Goal: Find specific page/section: Find specific page/section

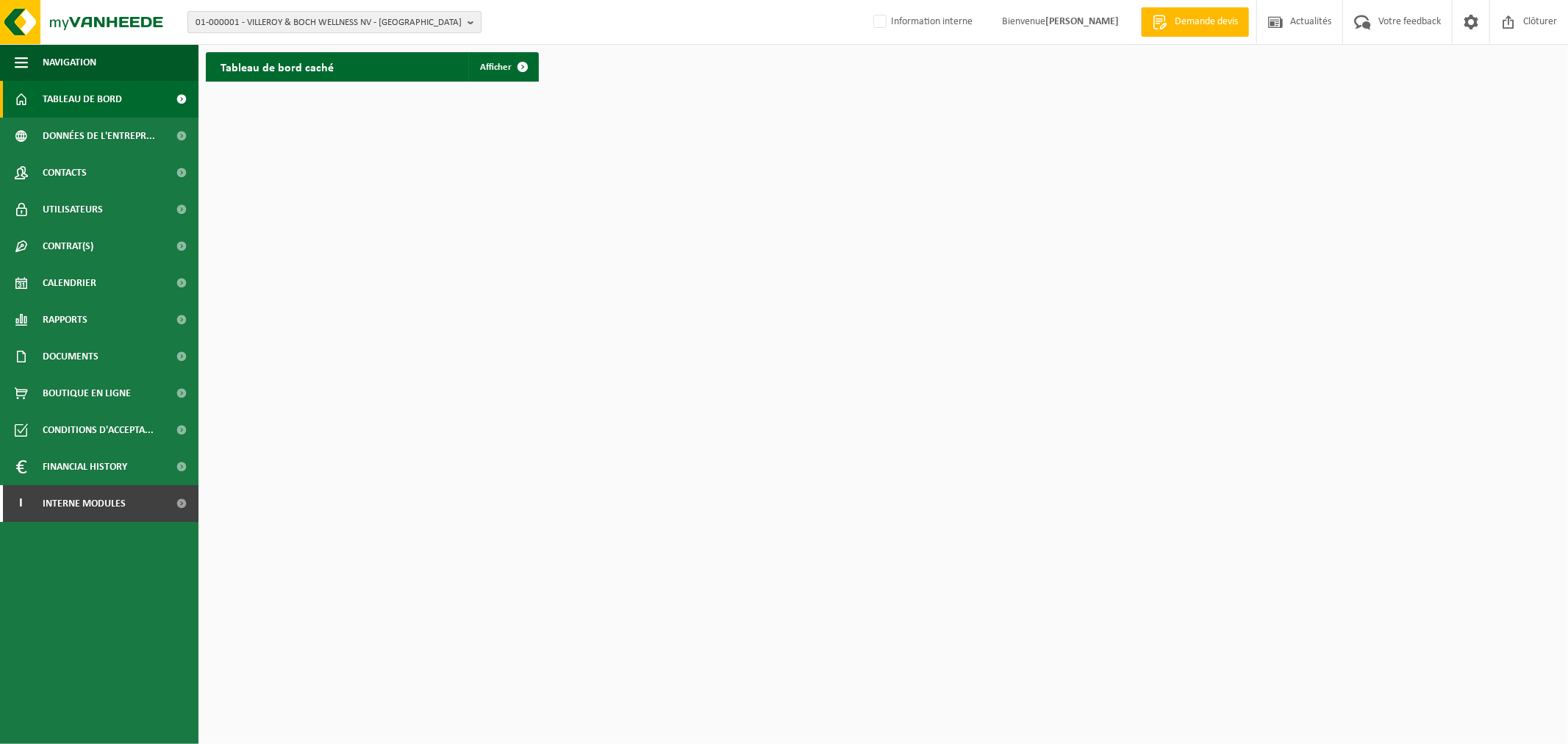
click at [383, 24] on span "01-000001 - VILLEROY & BOCH WELLNESS NV - ROESELARE" at bounding box center [328, 22] width 266 height 22
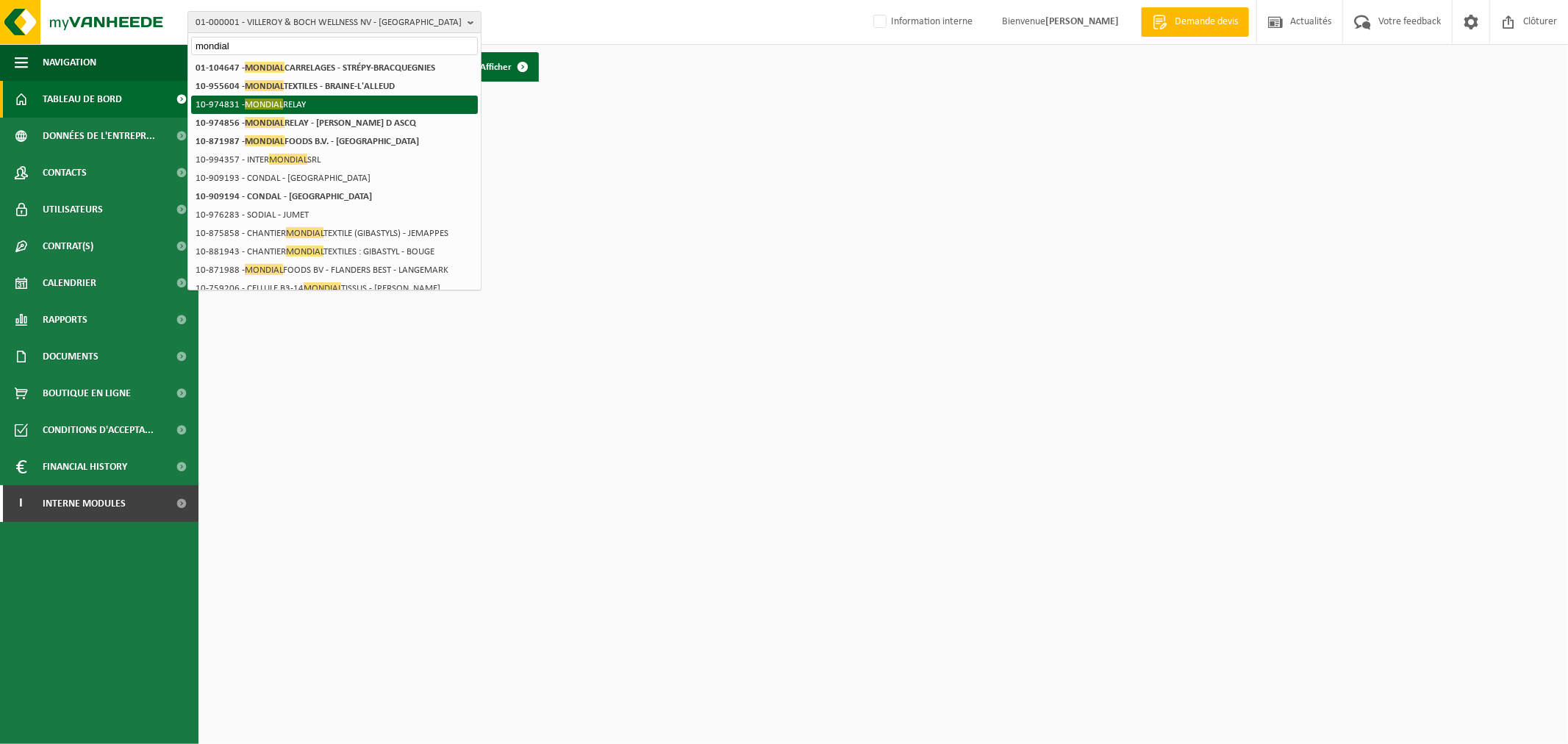
type input "mondial"
click at [301, 106] on li "10-974831 - MONDIAL RELAY" at bounding box center [334, 105] width 286 height 19
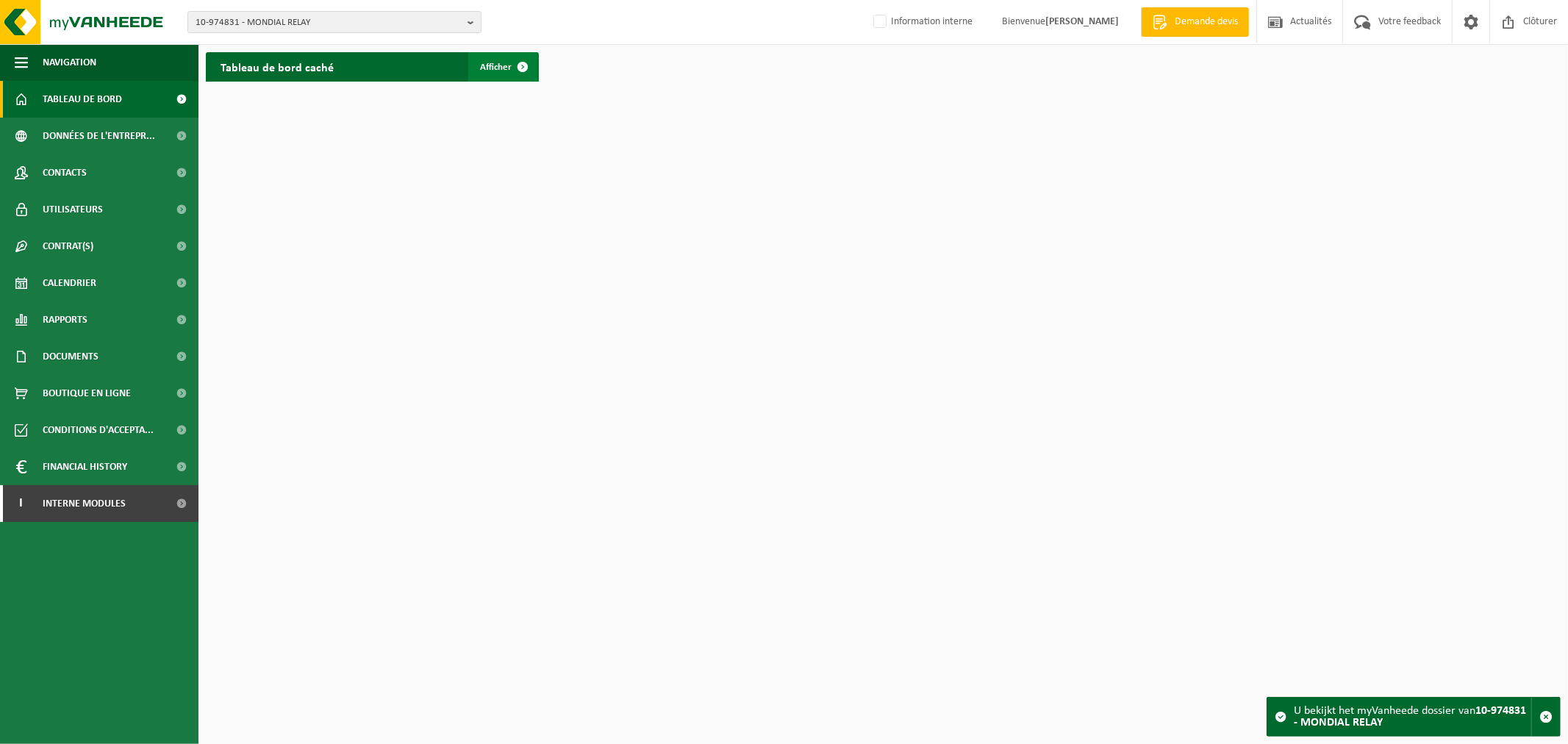
click at [511, 63] on span at bounding box center [523, 67] width 29 height 29
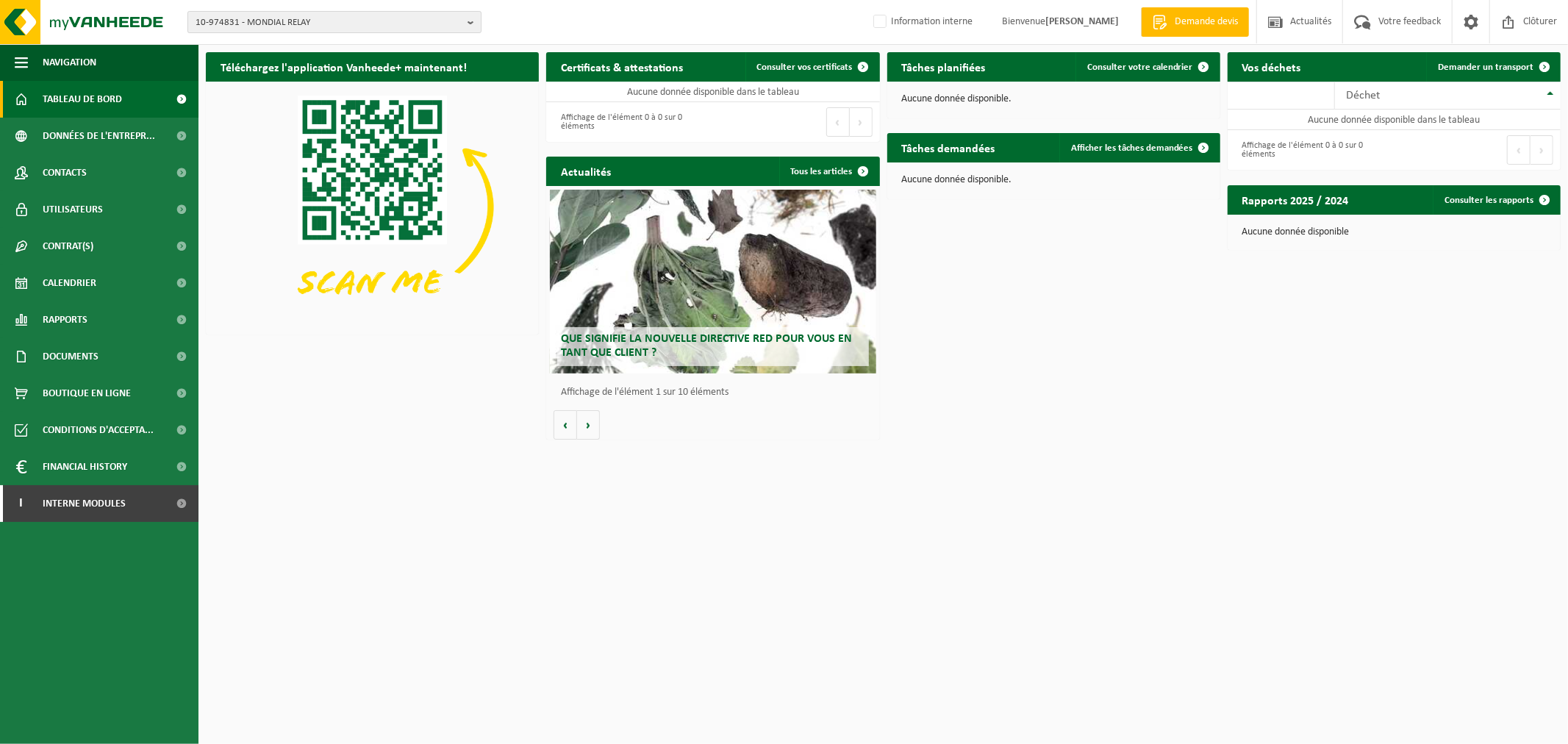
click at [407, 23] on span "10-974831 - MONDIAL RELAY" at bounding box center [328, 22] width 266 height 22
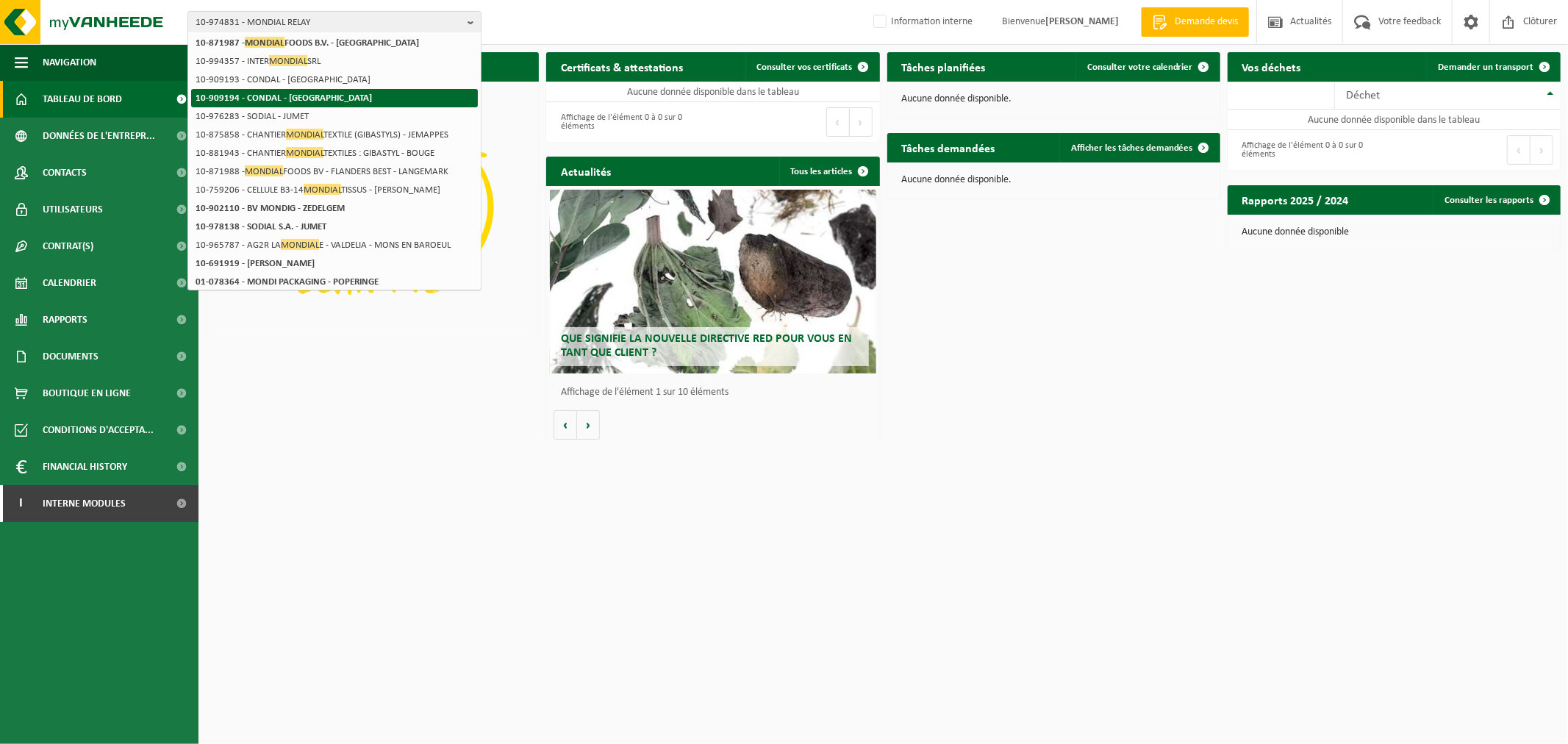
scroll to position [244, 0]
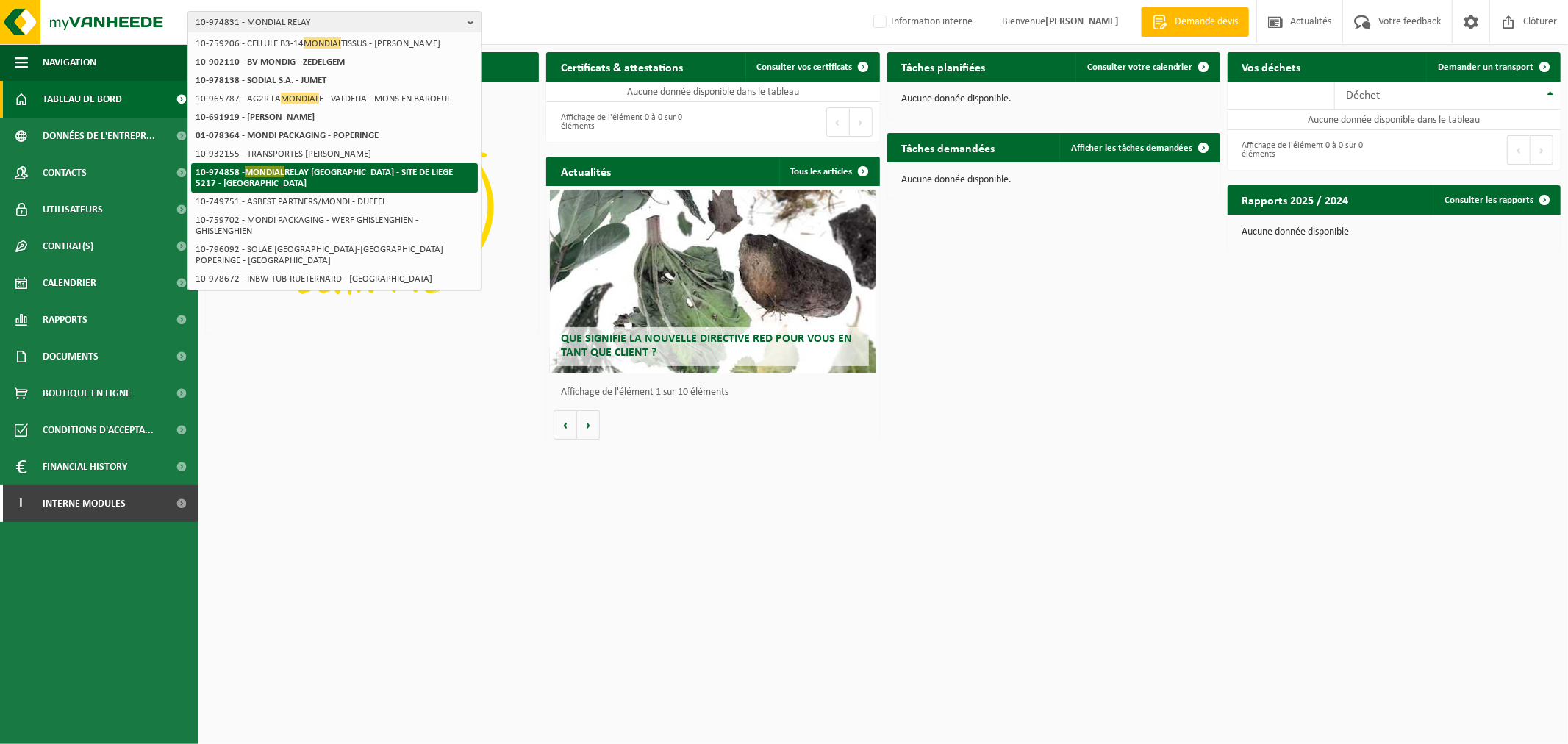
type input "mondial"
click at [325, 172] on strong "10-974858 - MONDIAL RELAY BELGIQUE - SITE DE LIEGE 5217 - HERSTAL" at bounding box center [324, 177] width 258 height 22
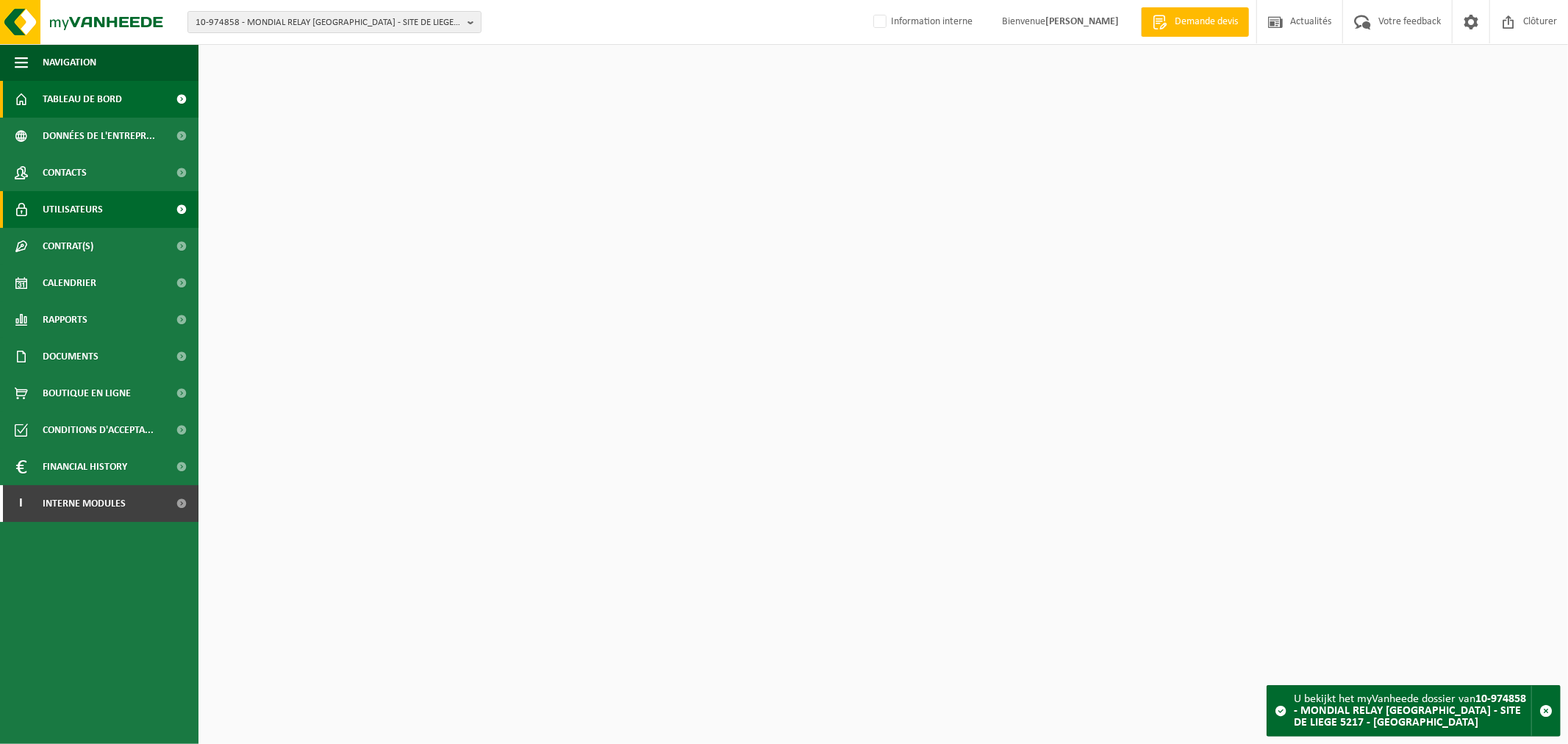
click at [84, 210] on span "Utilisateurs" at bounding box center [73, 209] width 61 height 36
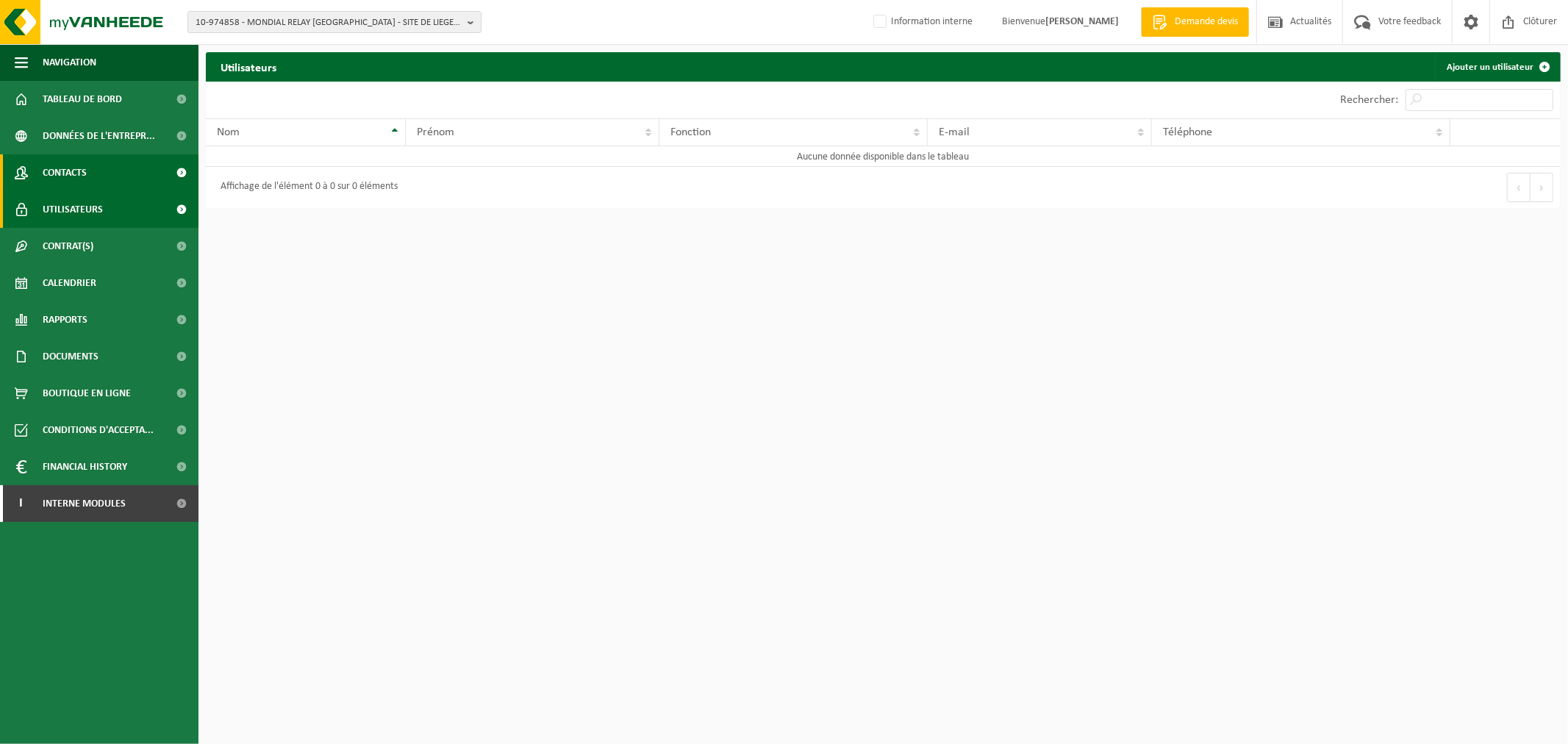
click at [81, 168] on span "Contacts" at bounding box center [64, 172] width 44 height 36
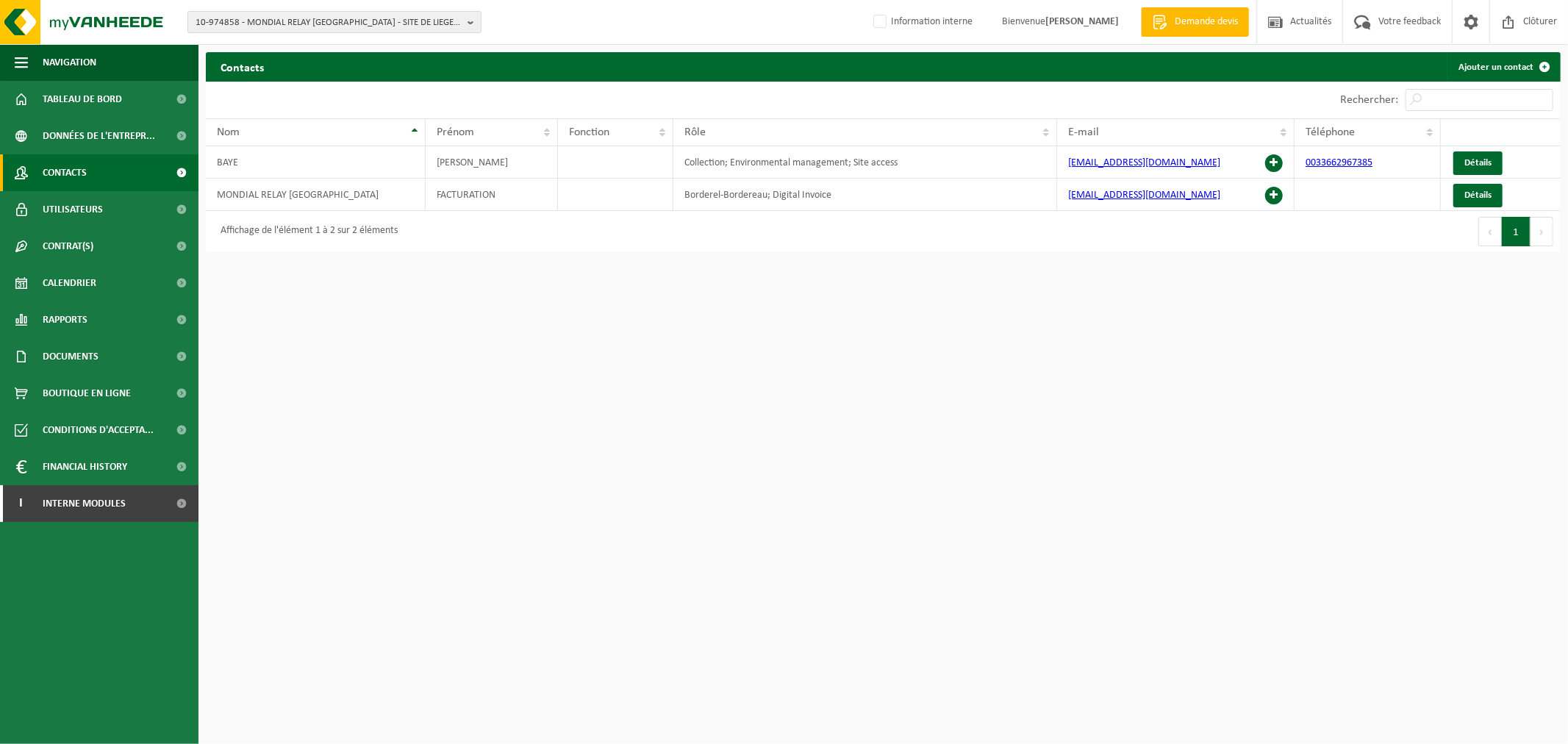
click at [576, 348] on html "10-974858 - MONDIAL RELAY [GEOGRAPHIC_DATA] - SITE DE LIEGE 5217 - [GEOGRAPHIC_…" at bounding box center [784, 372] width 1568 height 744
click at [98, 320] on link "Rapports" at bounding box center [99, 319] width 199 height 36
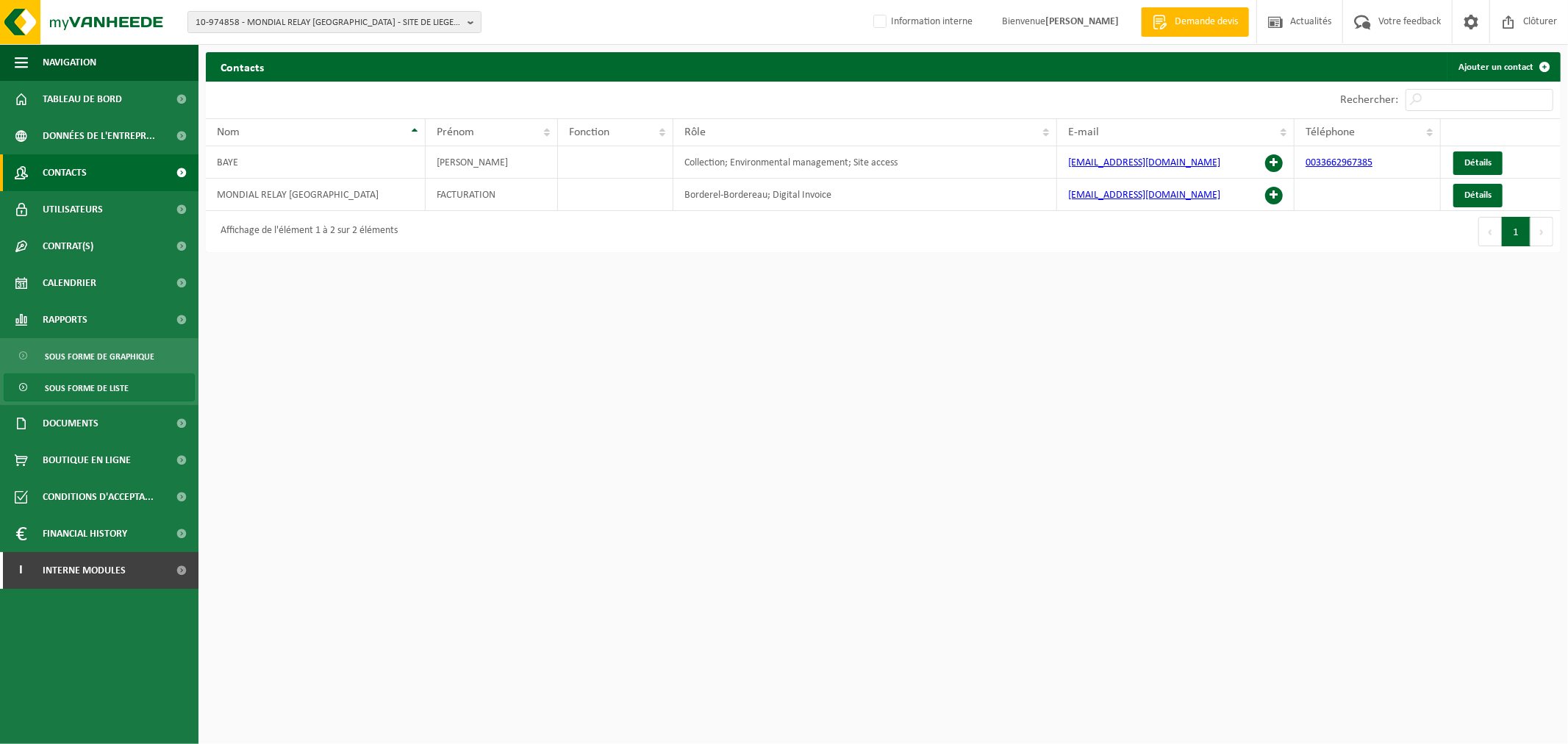
click at [86, 379] on span "Sous forme de liste" at bounding box center [87, 388] width 84 height 28
